Goal: Check status: Check status

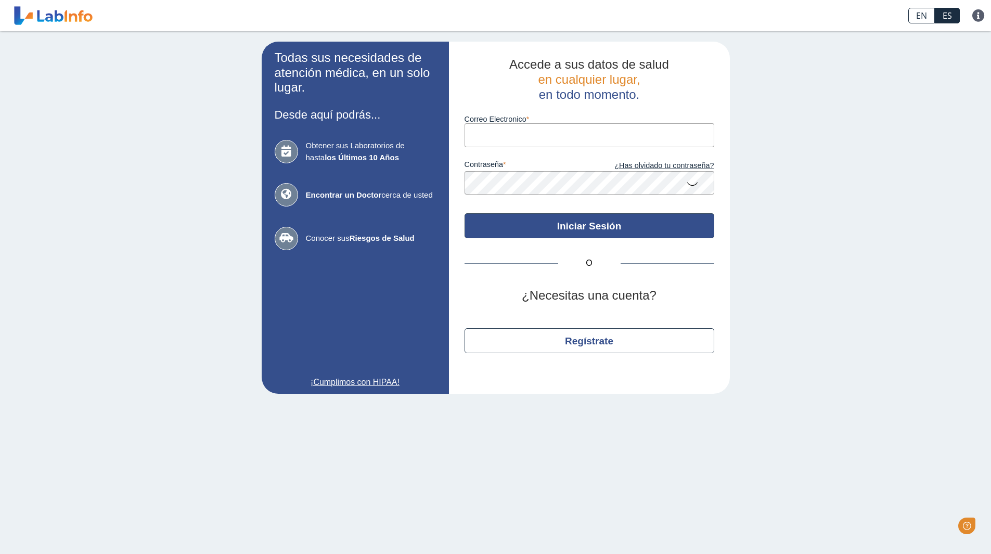
type input "[PERSON_NAME][DOMAIN_NAME][EMAIL_ADDRESS][PERSON_NAME][DOMAIN_NAME]"
click at [588, 231] on button "Iniciar Sesión" at bounding box center [590, 225] width 250 height 25
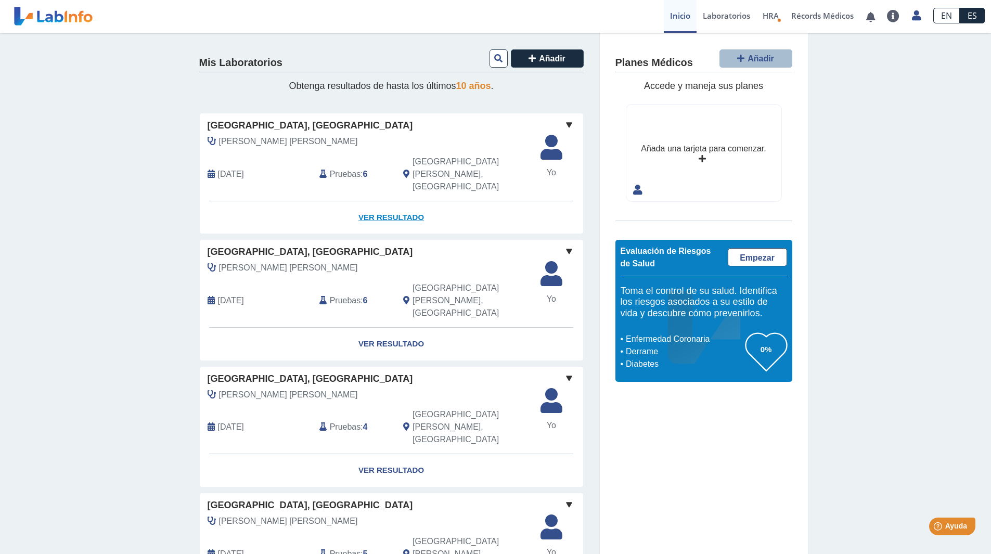
click at [401, 201] on link "Ver Resultado" at bounding box center [392, 217] width 384 height 33
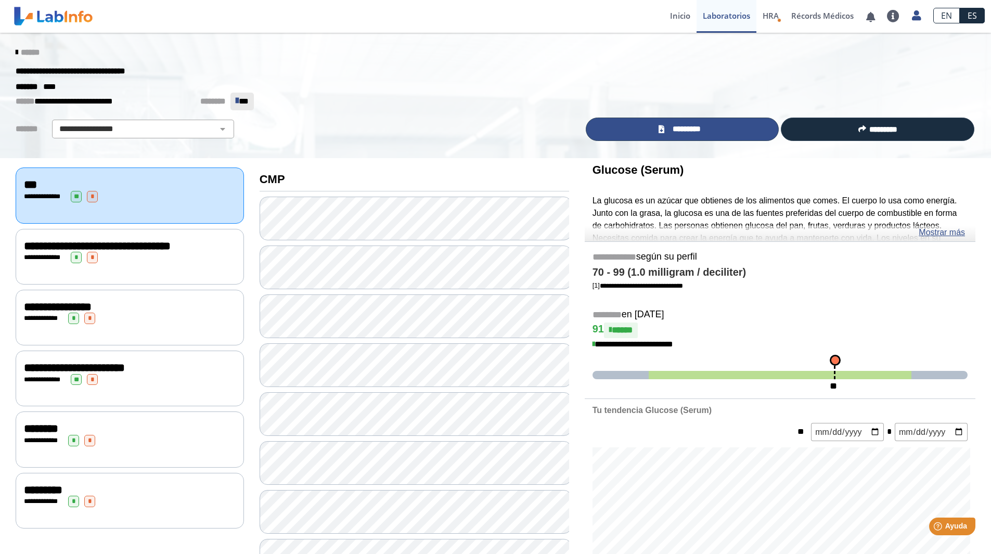
click at [687, 132] on span "*********" at bounding box center [687, 129] width 38 height 12
